Goal: Check status

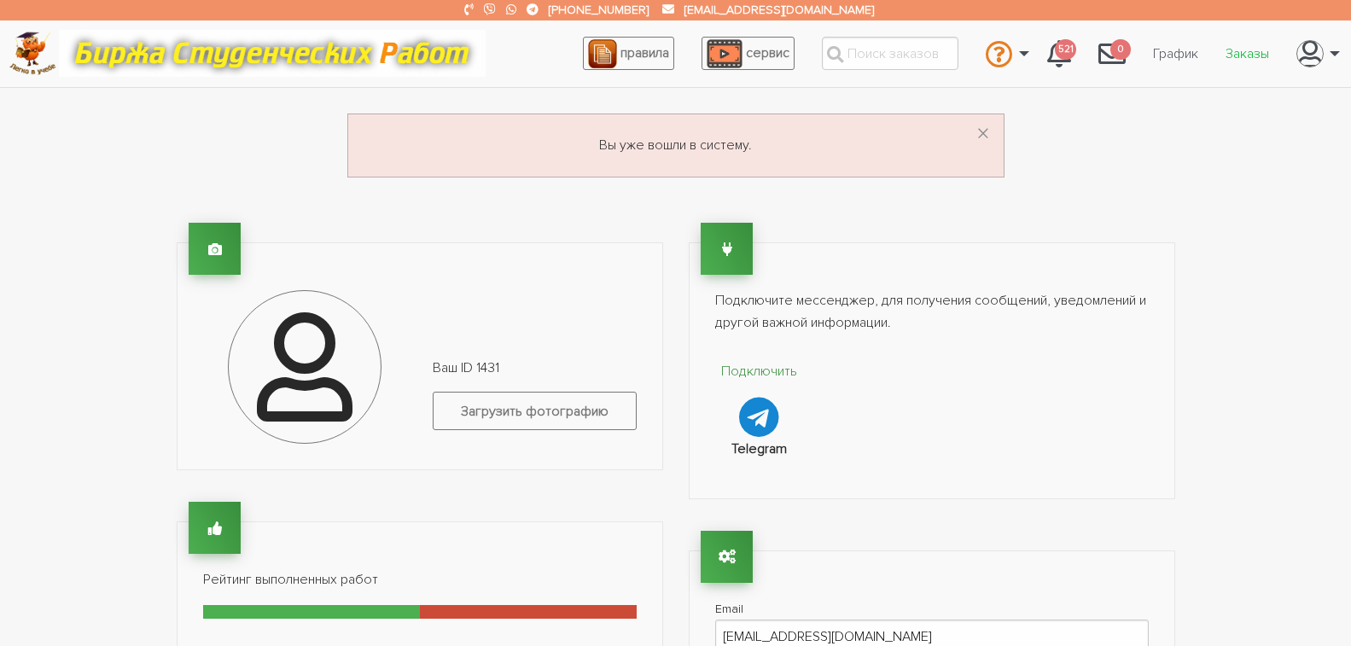
click at [1246, 56] on link "Заказы" at bounding box center [1247, 54] width 71 height 32
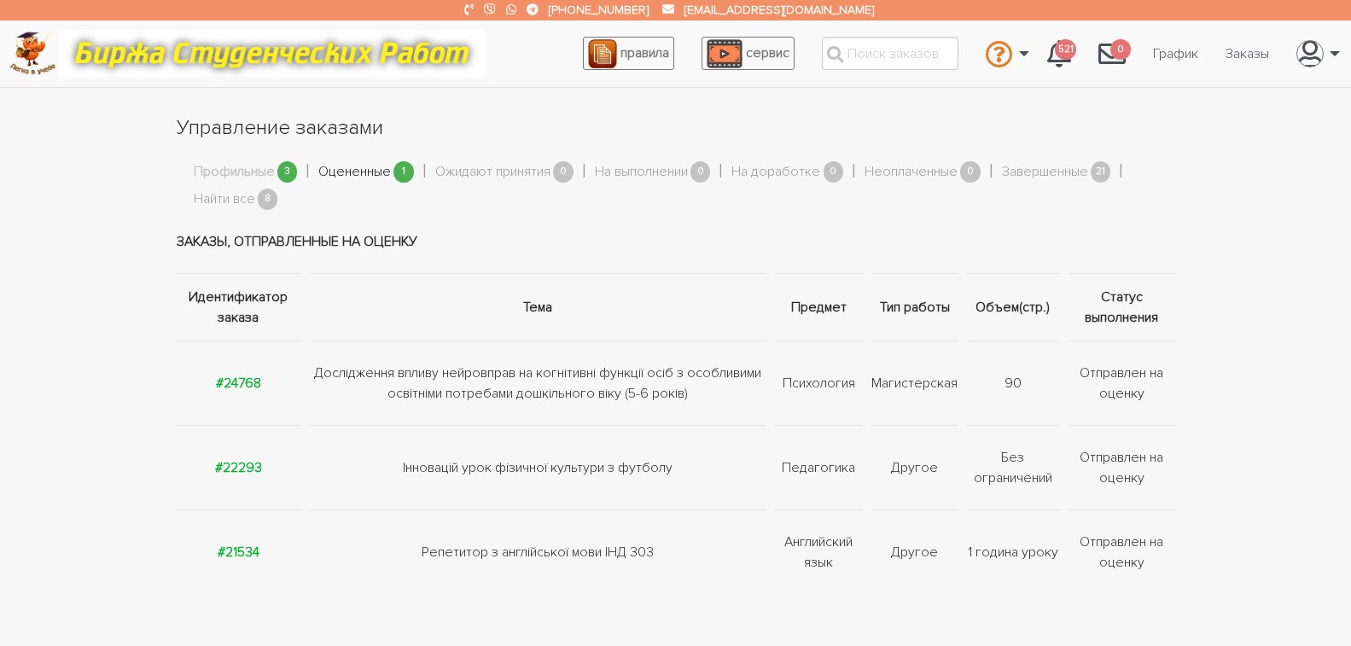
click at [375, 172] on link "Оцененные" at bounding box center [354, 172] width 73 height 22
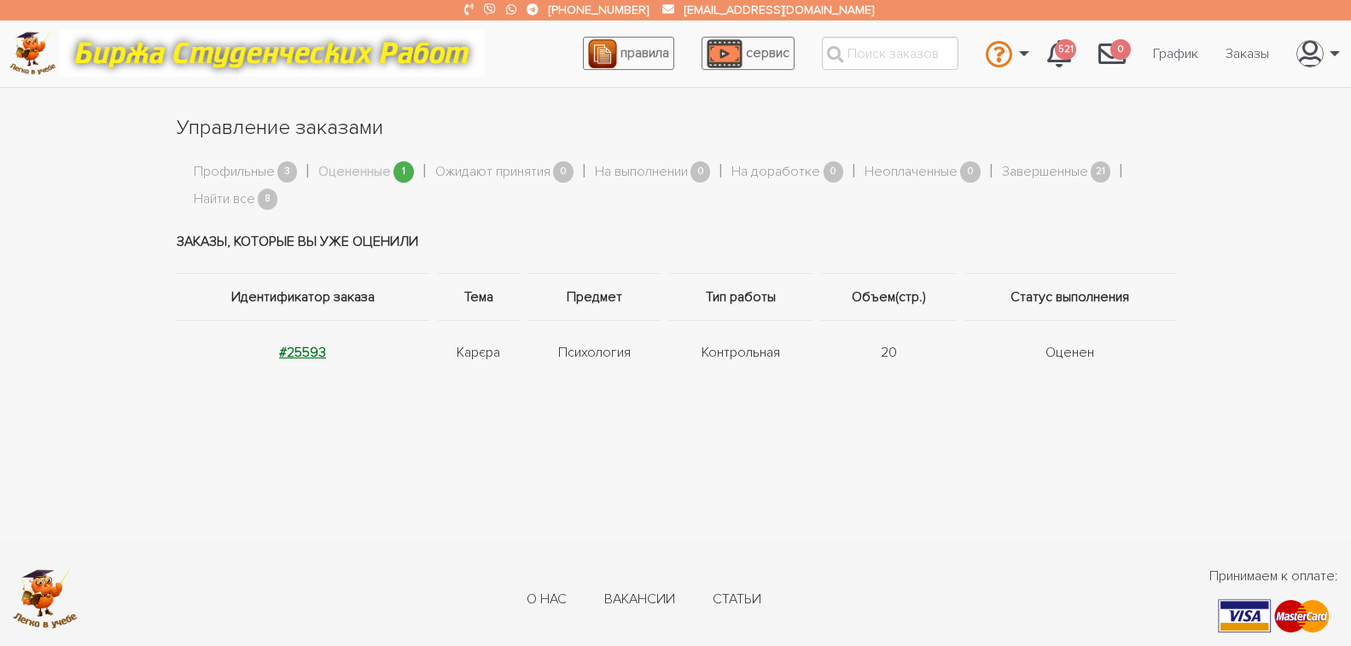
click at [306, 355] on strong "#25593" at bounding box center [302, 352] width 47 height 17
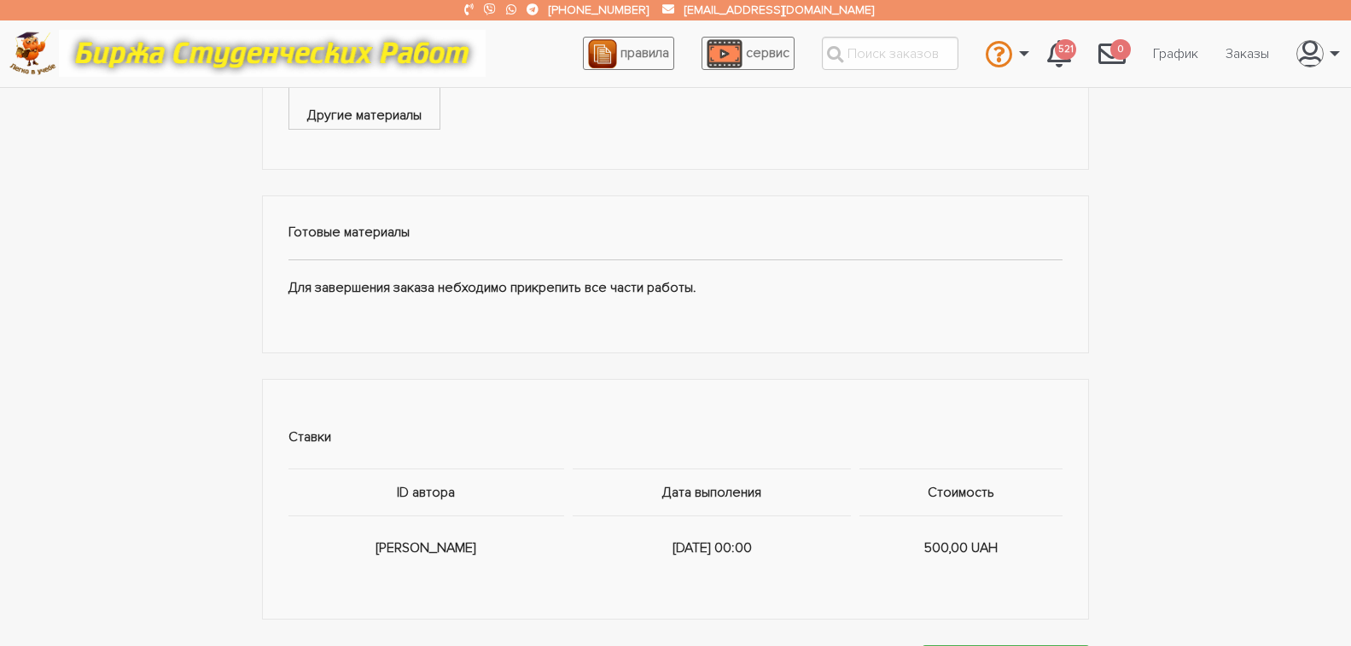
scroll to position [1024, 0]
